Goal: Find specific page/section

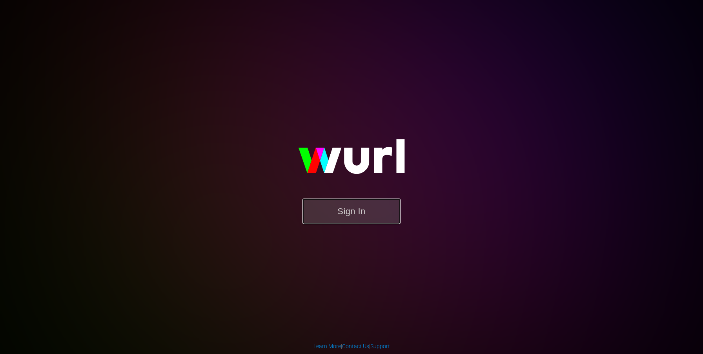
click at [362, 210] on button "Sign In" at bounding box center [351, 211] width 98 height 25
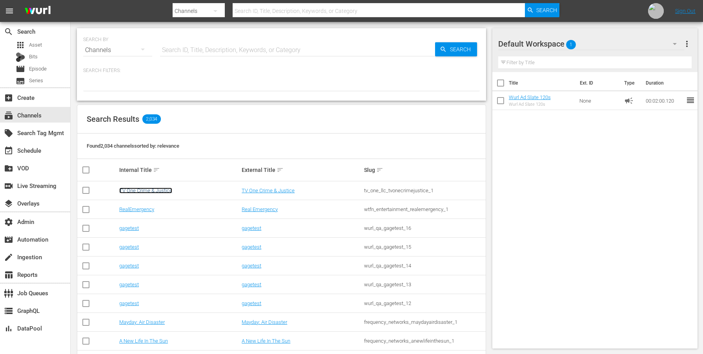
click at [127, 193] on link "TV One Crime & Justice" at bounding box center [145, 191] width 53 height 6
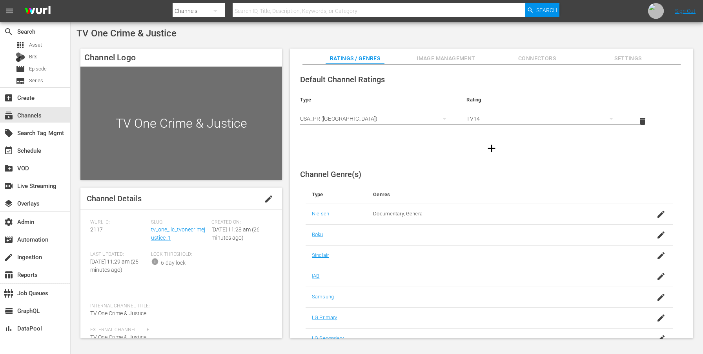
scroll to position [61, 0]
